Goal: Information Seeking & Learning: Learn about a topic

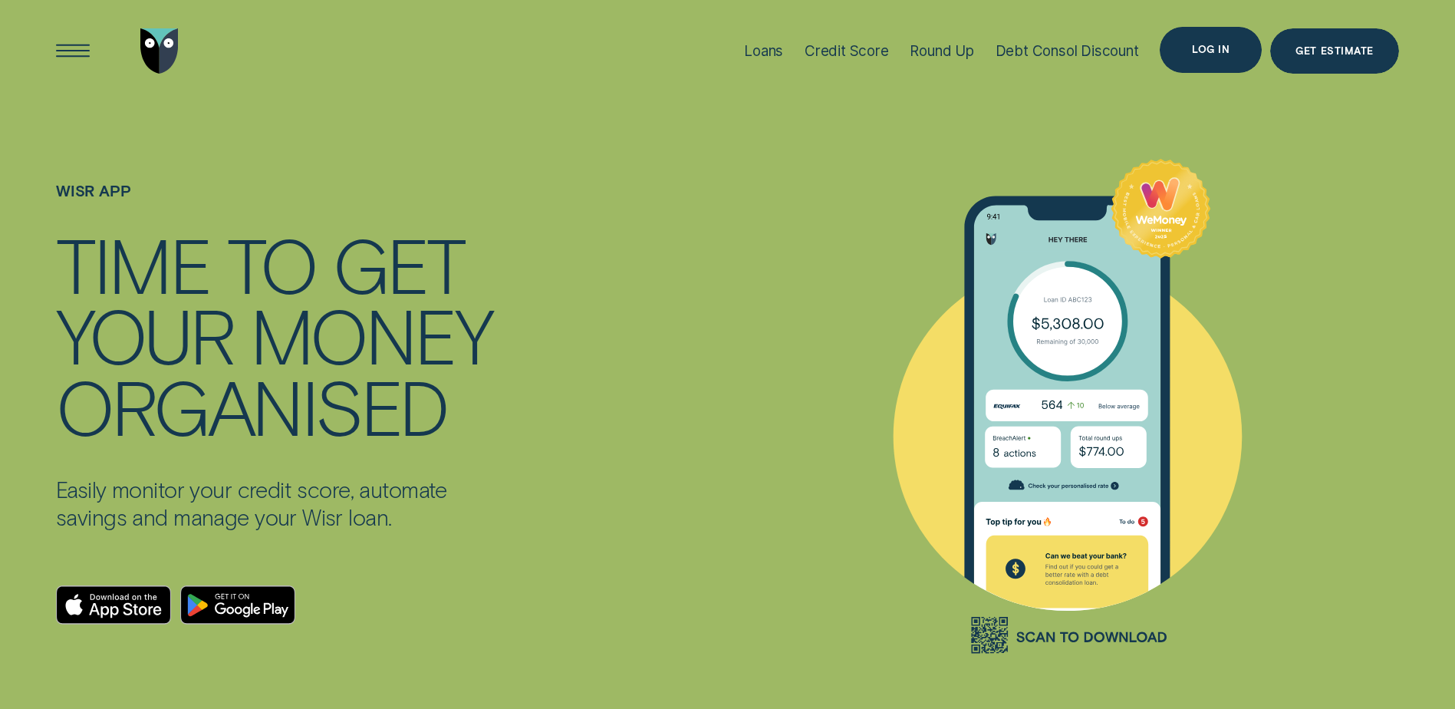
drag, startPoint x: 1216, startPoint y: 53, endPoint x: 1192, endPoint y: 69, distance: 28.7
click at [1216, 53] on div "Log in" at bounding box center [1211, 49] width 38 height 9
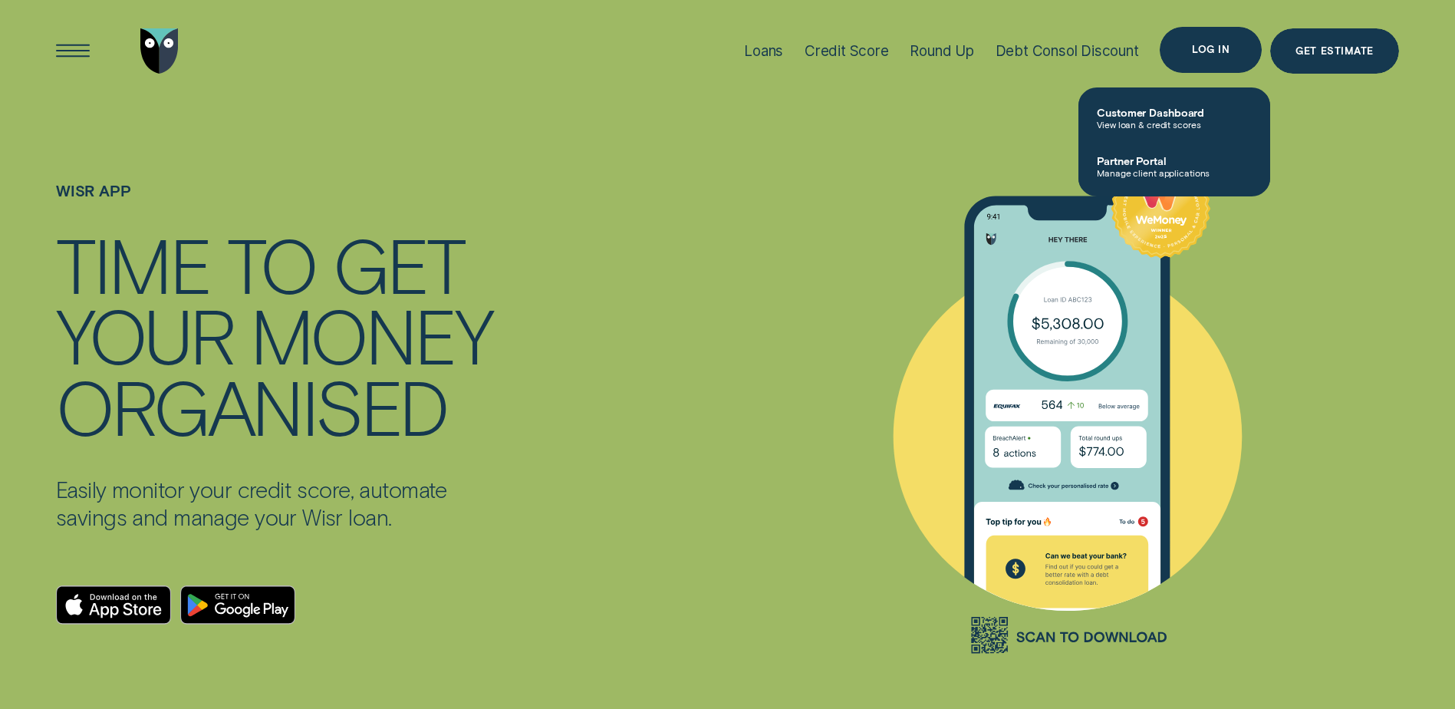
click at [1205, 45] on div "Log in" at bounding box center [1211, 49] width 38 height 9
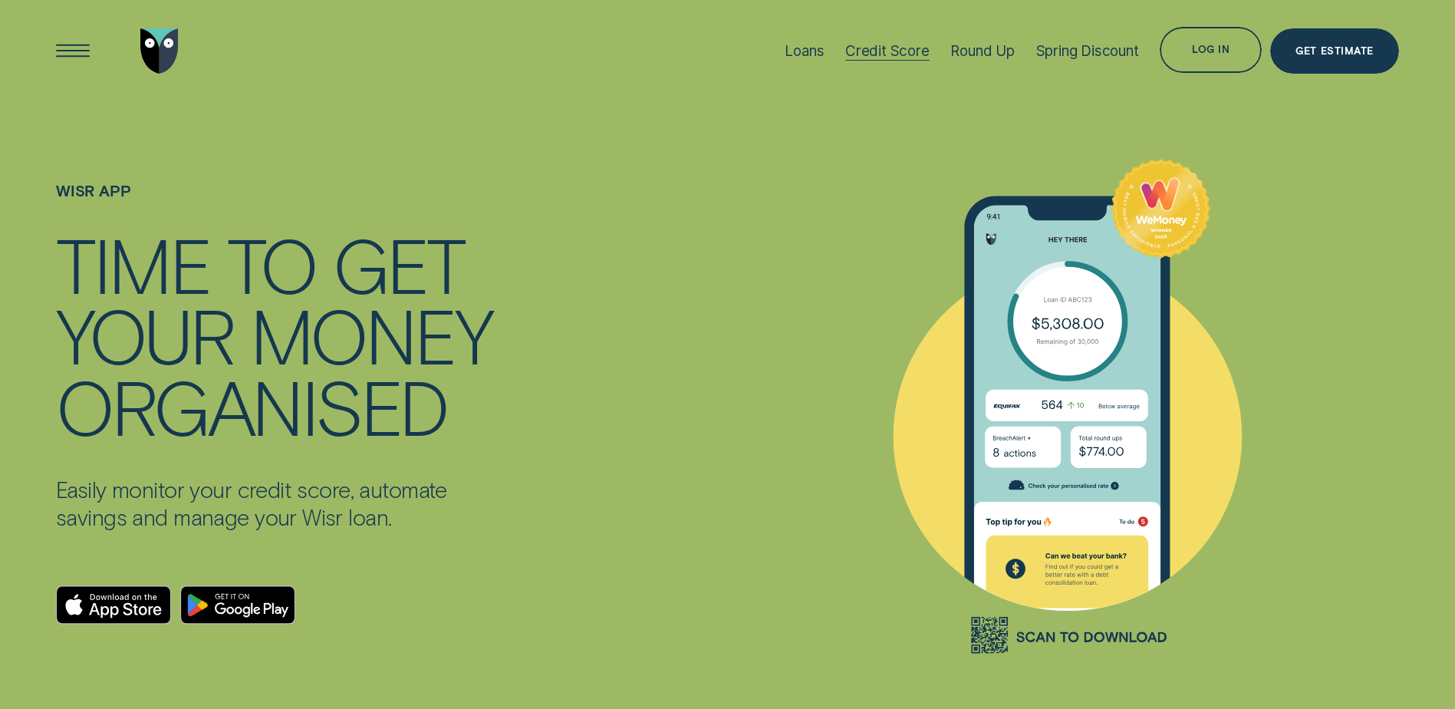
click at [886, 49] on div "Credit Score" at bounding box center [887, 51] width 84 height 18
